Goal: Transaction & Acquisition: Book appointment/travel/reservation

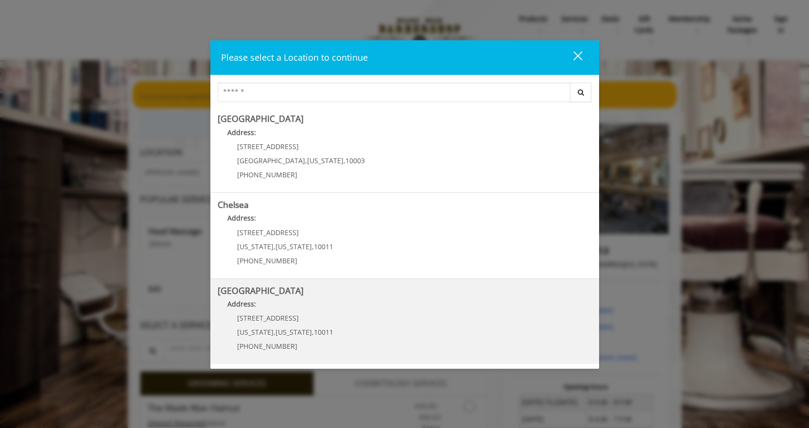
click at [407, 322] on Street "[GEOGRAPHIC_DATA] Address: [STREET_ADDRESS][US_STATE][US_STATE] (646) 850-0041" at bounding box center [405, 321] width 374 height 71
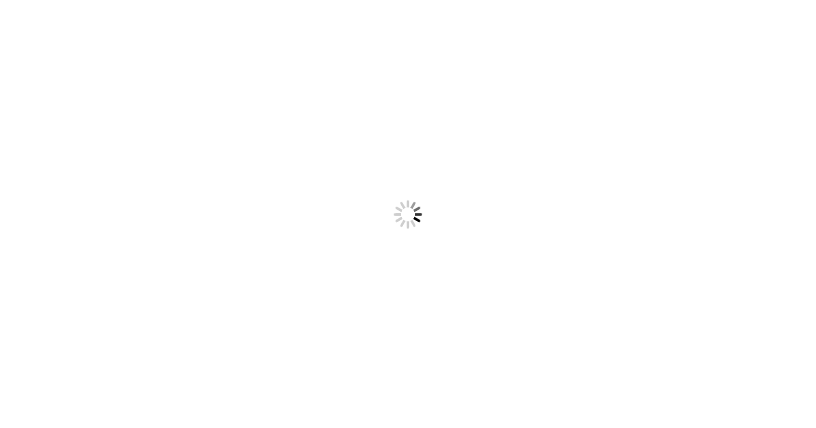
click at [779, 22] on body "Something went wrong! Try reload" at bounding box center [408, 214] width 816 height 428
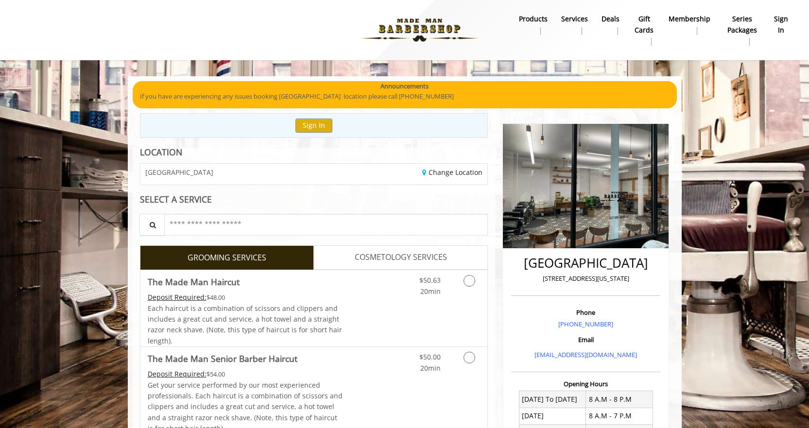
click at [784, 28] on b "sign in" at bounding box center [781, 25] width 14 height 22
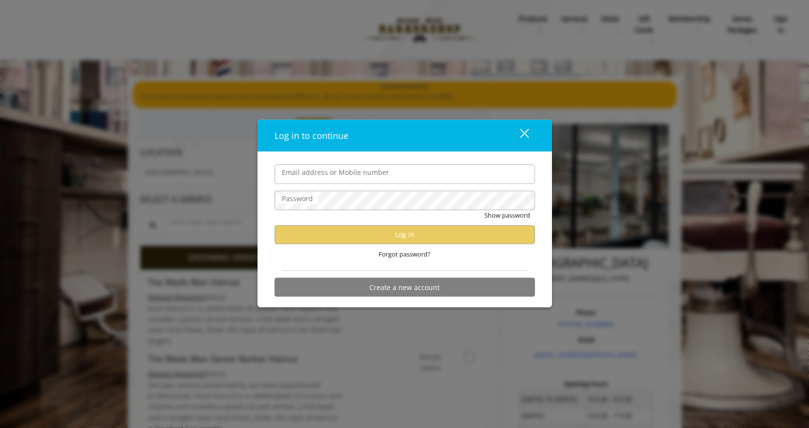
click at [405, 179] on input "Email address or Mobile number" at bounding box center [405, 173] width 260 height 19
click at [338, 173] on input "Email address or Mobile number" at bounding box center [405, 173] width 260 height 19
click at [522, 137] on div "close" at bounding box center [518, 135] width 19 height 15
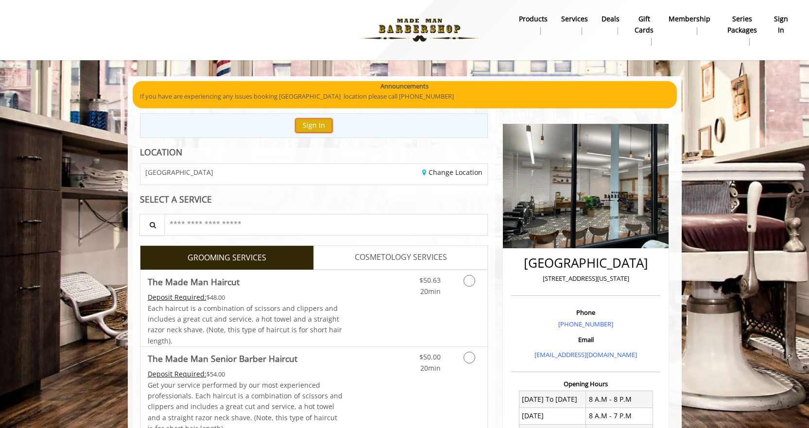
click at [312, 126] on button "Sign In" at bounding box center [313, 126] width 37 height 14
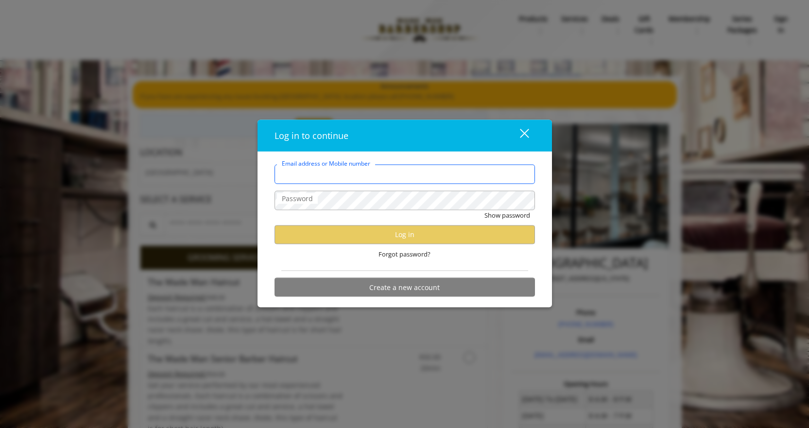
click at [333, 179] on input "Email address or Mobile number" at bounding box center [405, 173] width 260 height 19
click at [528, 133] on button "close" at bounding box center [518, 135] width 33 height 20
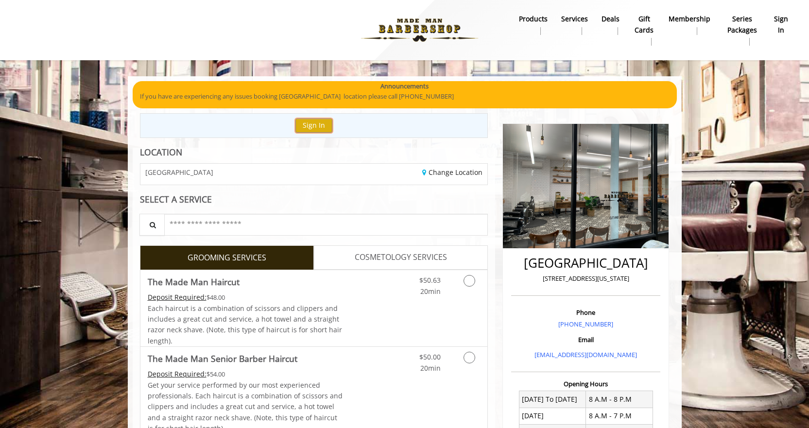
scroll to position [216, 0]
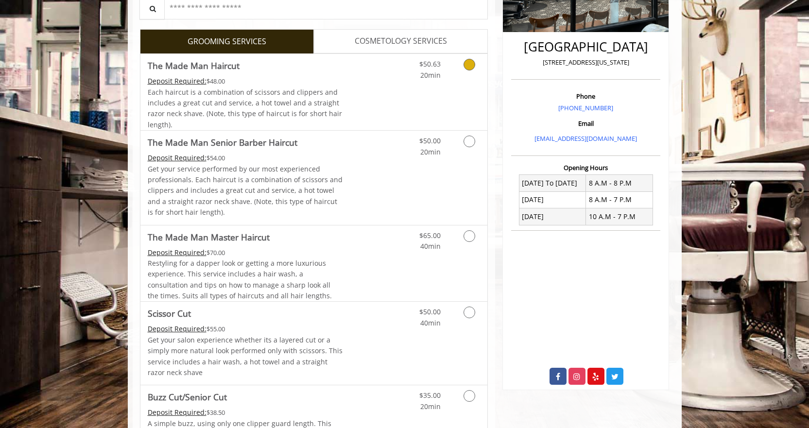
click at [472, 65] on icon "Grooming services" at bounding box center [470, 65] width 12 height 12
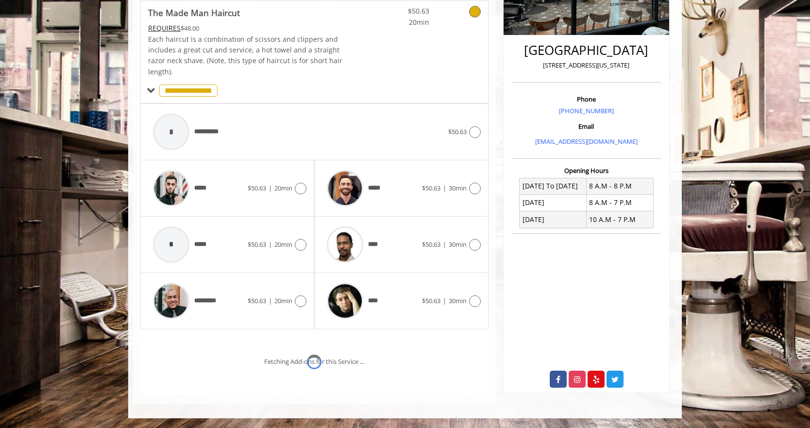
scroll to position [258, 0]
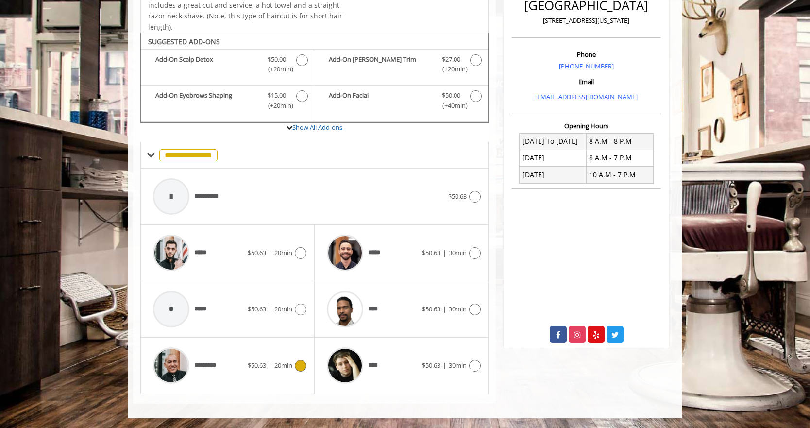
click at [298, 367] on icon at bounding box center [301, 366] width 12 height 12
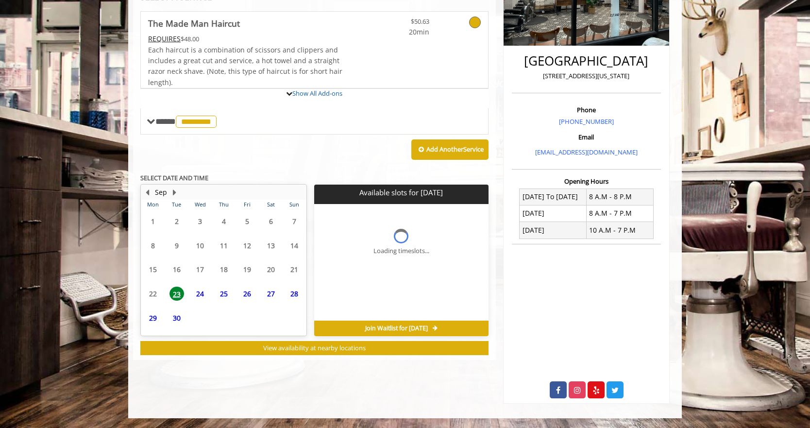
scroll to position [203, 0]
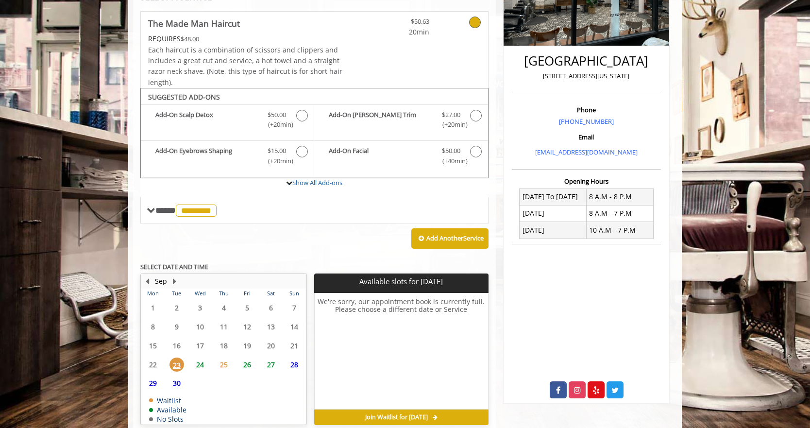
click at [203, 363] on span "24" at bounding box center [200, 365] width 15 height 14
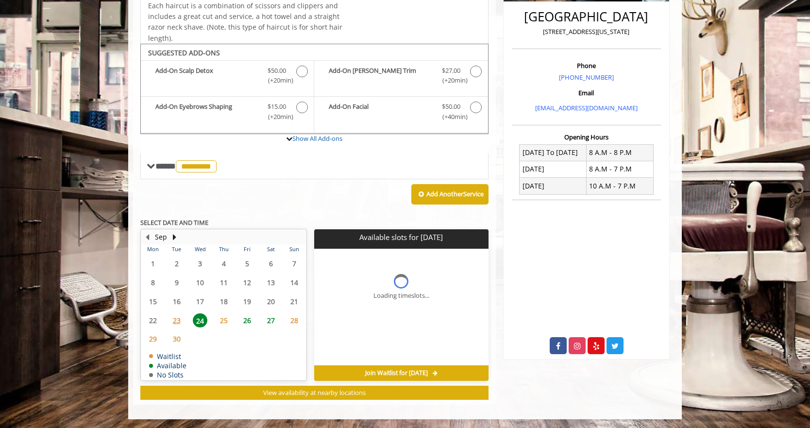
scroll to position [255, 0]
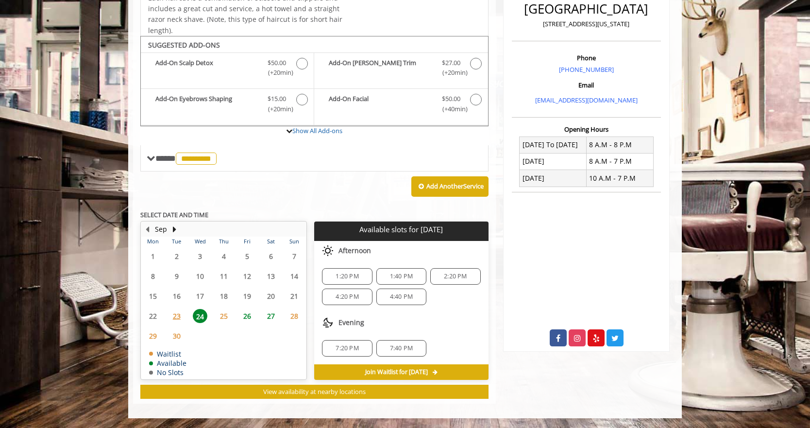
click at [407, 300] on span "4:40 PM" at bounding box center [401, 297] width 23 height 8
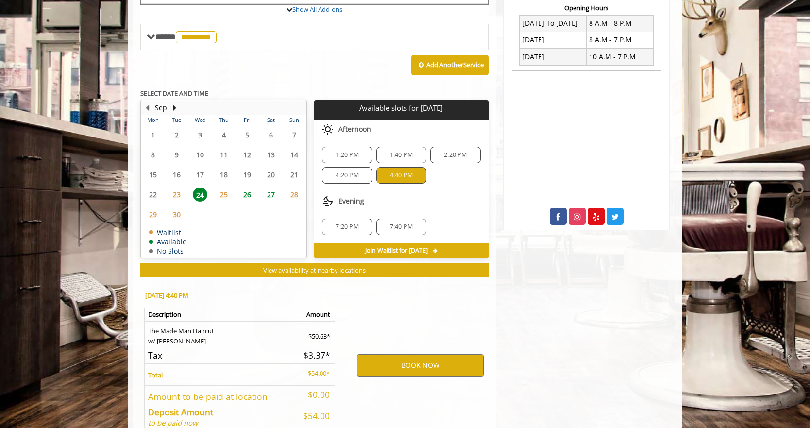
scroll to position [430, 0]
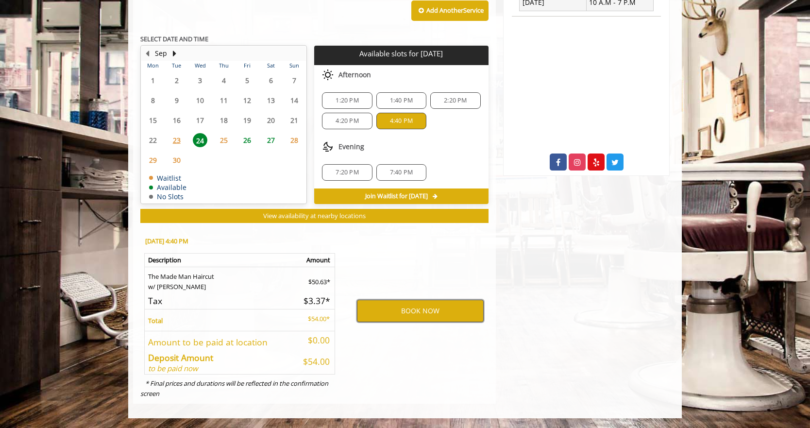
click at [414, 318] on button "BOOK NOW" at bounding box center [420, 311] width 127 height 22
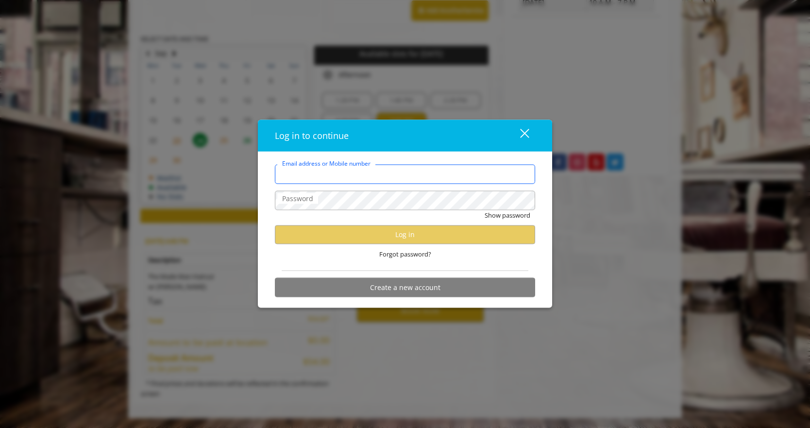
click at [400, 177] on input "Email address or Mobile number" at bounding box center [405, 173] width 260 height 19
type input "**********"
click at [408, 256] on span "Forgot password?" at bounding box center [405, 254] width 52 height 10
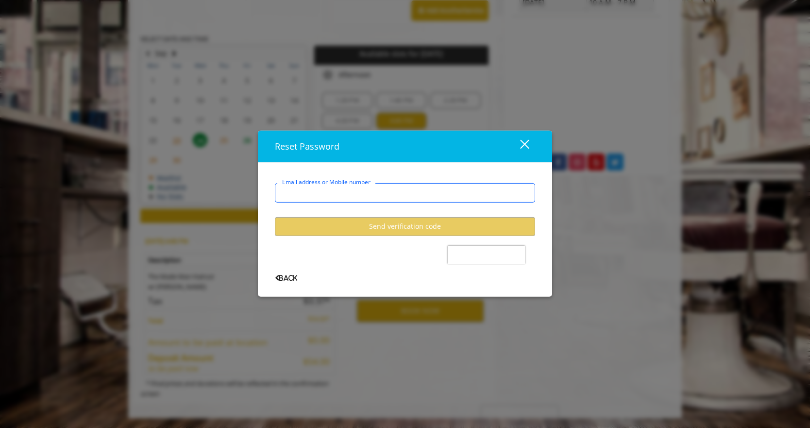
click at [386, 192] on input "Email address or Mobile number" at bounding box center [405, 192] width 260 height 19
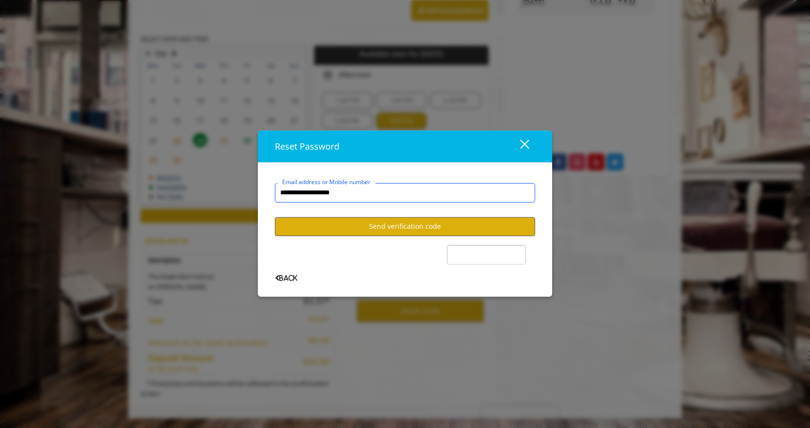
type input "**********"
click at [361, 227] on button "Send verification code" at bounding box center [405, 226] width 260 height 19
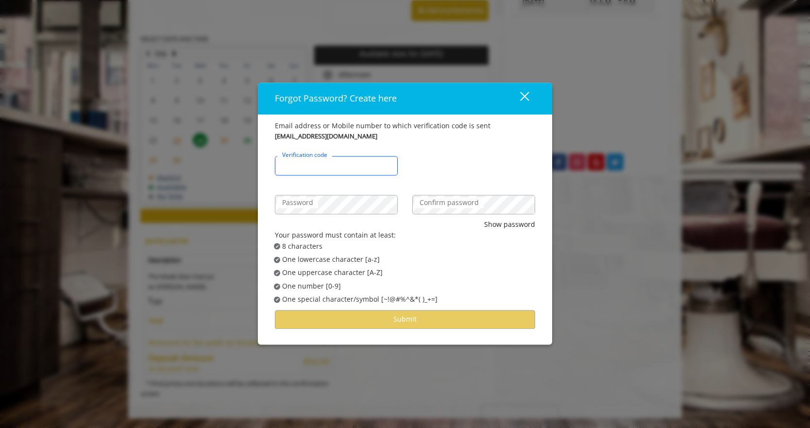
click at [353, 167] on input "Verification code" at bounding box center [336, 165] width 123 height 19
type input "******"
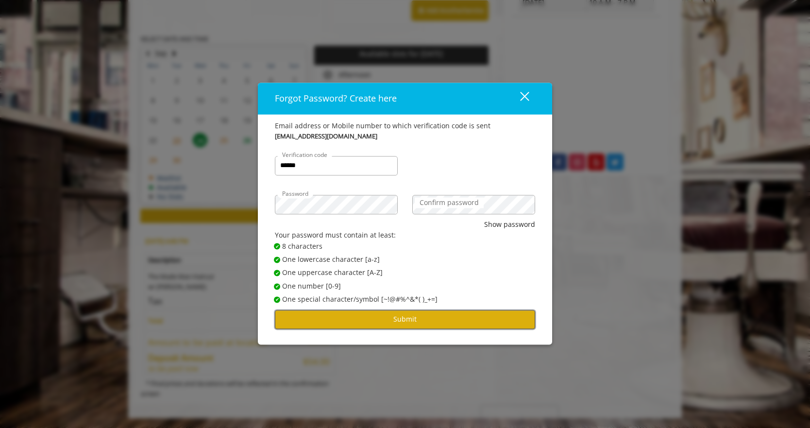
click at [418, 316] on button "Submit" at bounding box center [405, 319] width 260 height 19
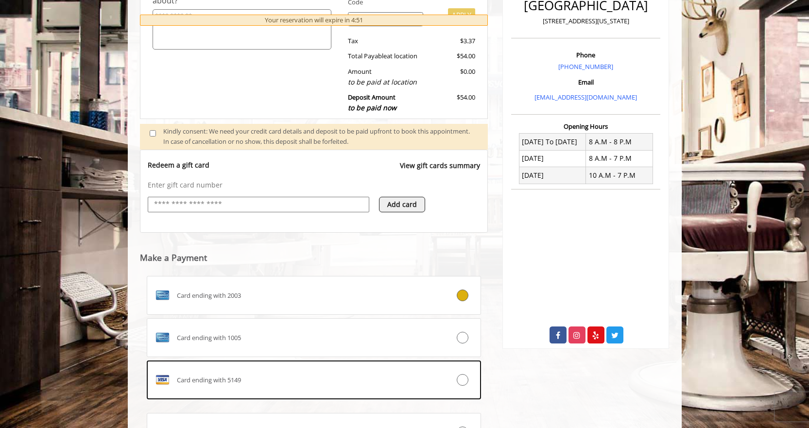
scroll to position [352, 0]
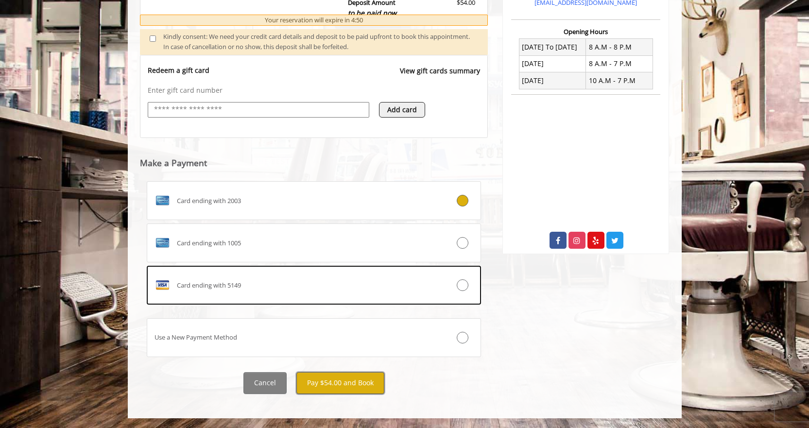
click at [375, 384] on button "Pay $54.00 and Book" at bounding box center [340, 383] width 88 height 22
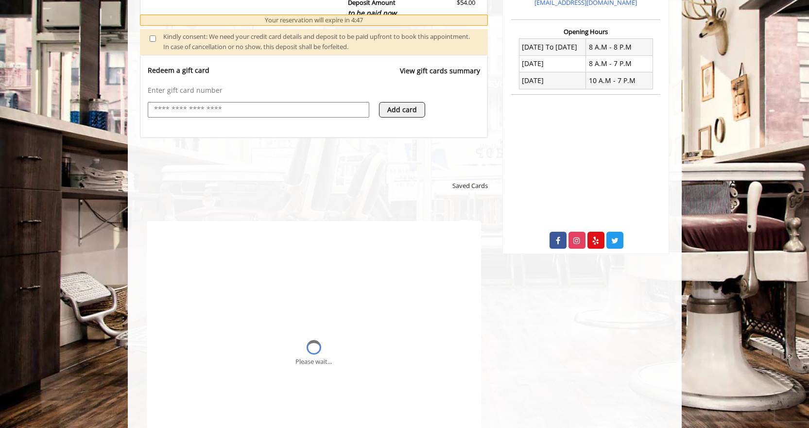
scroll to position [0, 0]
